Goal: Information Seeking & Learning: Learn about a topic

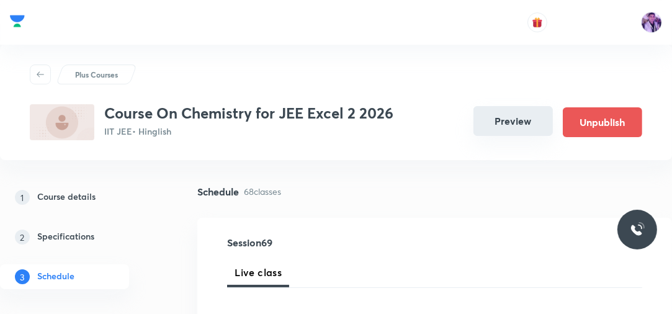
click at [512, 117] on button "Preview" at bounding box center [513, 121] width 79 height 30
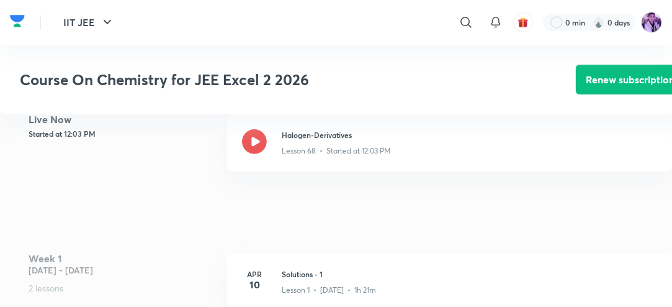
scroll to position [298, 0]
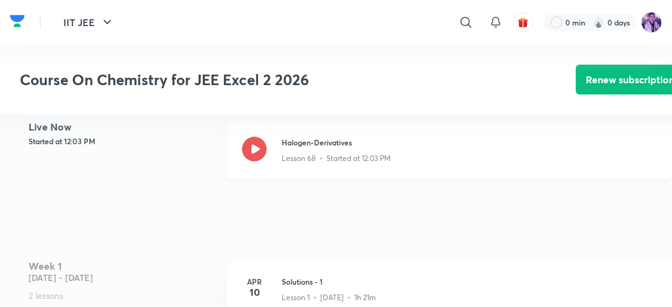
click at [252, 155] on icon at bounding box center [254, 149] width 25 height 25
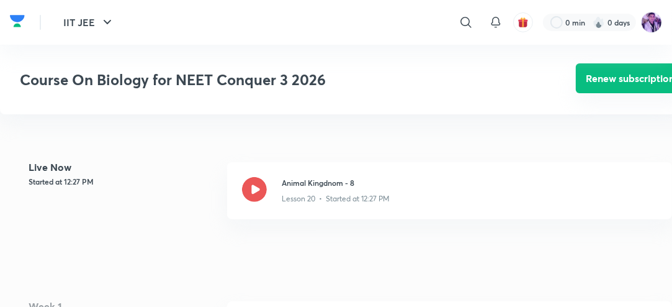
scroll to position [261, 0]
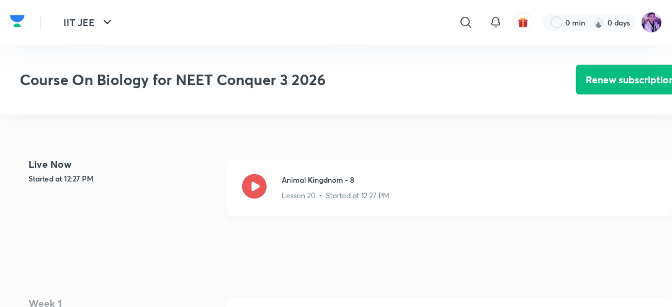
click at [259, 184] on icon at bounding box center [254, 186] width 25 height 25
